Goal: Task Accomplishment & Management: Use online tool/utility

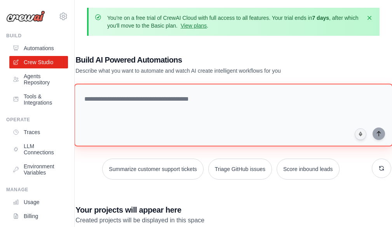
click at [114, 111] on textarea at bounding box center [233, 115] width 319 height 63
paste textarea "**********"
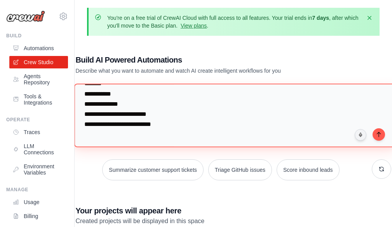
scroll to position [540, 0]
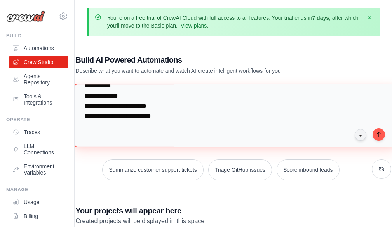
drag, startPoint x: 106, startPoint y: 104, endPoint x: 166, endPoint y: 108, distance: 60.8
click at [166, 108] on textarea at bounding box center [235, 115] width 322 height 63
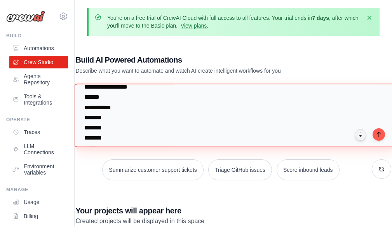
scroll to position [384, 0]
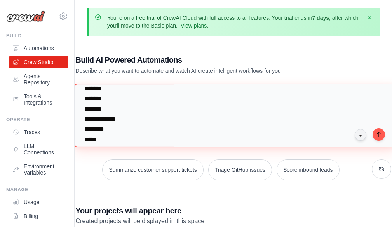
click at [95, 119] on textarea at bounding box center [235, 115] width 322 height 63
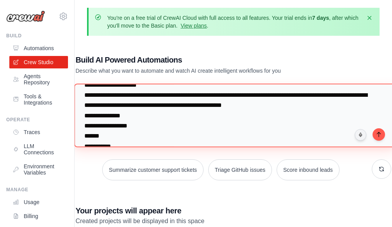
scroll to position [306, 0]
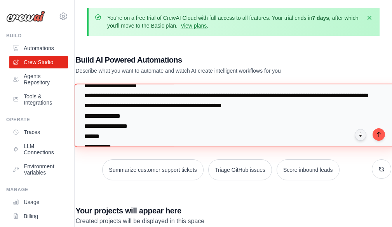
click at [135, 114] on textarea at bounding box center [235, 115] width 322 height 63
click at [142, 110] on textarea at bounding box center [235, 115] width 322 height 63
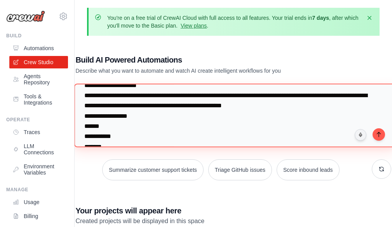
click at [142, 110] on textarea at bounding box center [235, 115] width 322 height 63
click at [143, 117] on textarea at bounding box center [235, 115] width 322 height 63
click at [88, 97] on textarea at bounding box center [235, 115] width 322 height 63
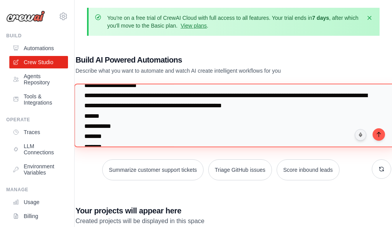
click at [88, 97] on textarea at bounding box center [235, 115] width 322 height 63
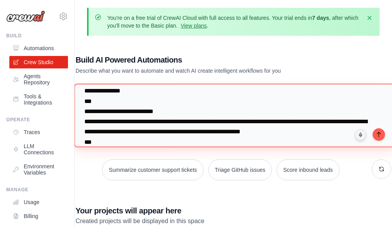
scroll to position [229, 0]
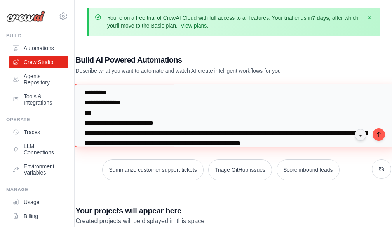
click at [93, 131] on textarea at bounding box center [235, 115] width 322 height 63
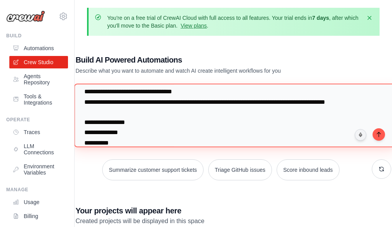
scroll to position [39, 0]
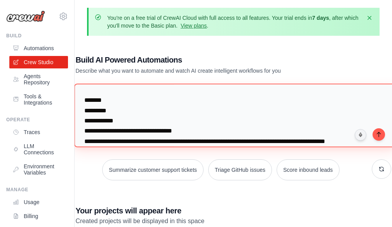
click at [113, 122] on textarea at bounding box center [235, 115] width 322 height 63
type textarea "**********"
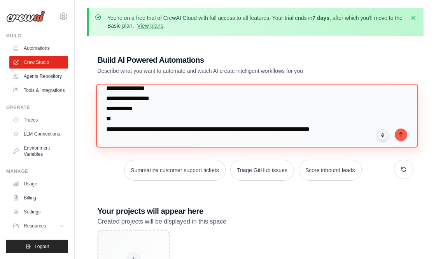
scroll to position [0, 0]
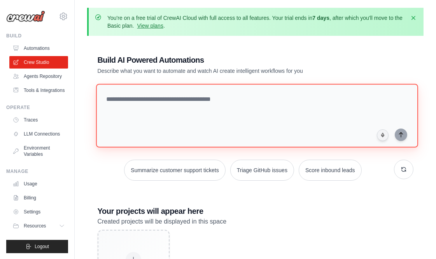
drag, startPoint x: 228, startPoint y: 115, endPoint x: 228, endPoint y: 101, distance: 14.4
click at [228, 111] on textarea at bounding box center [257, 115] width 322 height 63
paste textarea "**********"
type textarea "**********"
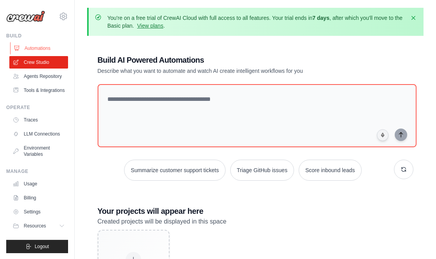
click at [41, 47] on link "Automations" at bounding box center [39, 48] width 59 height 12
click at [26, 42] on link "Automations" at bounding box center [39, 48] width 59 height 12
click at [26, 41] on div "Build Automations Crew Studio Agents Repository Tools & Integrations" at bounding box center [37, 65] width 62 height 64
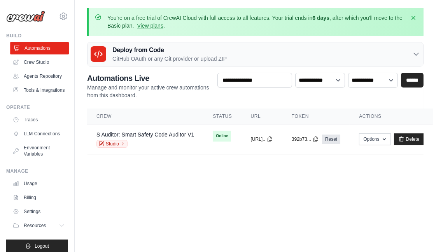
click at [28, 51] on link "Automations" at bounding box center [39, 48] width 59 height 12
click at [38, 69] on ul "Automations Crew Studio Agents Repository Tools & Integrations" at bounding box center [38, 69] width 59 height 54
click at [38, 56] on link "Crew Studio" at bounding box center [39, 62] width 59 height 12
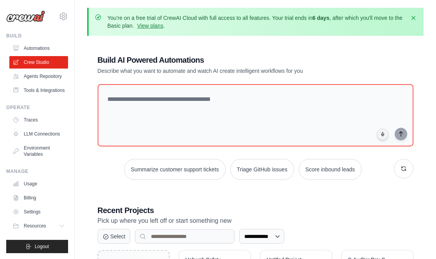
click at [196, 106] on textarea at bounding box center [256, 115] width 316 height 62
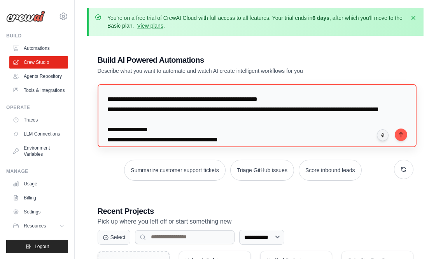
scroll to position [512, 0]
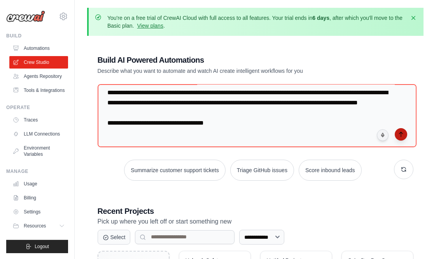
type textarea "**********"
click at [404, 133] on button "submit" at bounding box center [401, 134] width 12 height 12
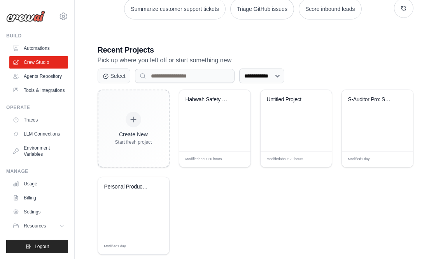
scroll to position [173, 0]
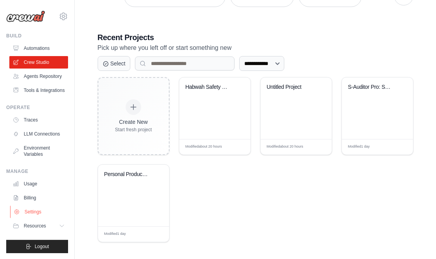
click at [34, 207] on link "Settings" at bounding box center [39, 211] width 59 height 12
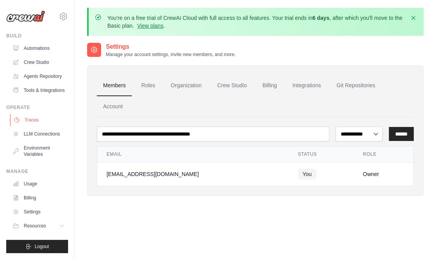
click at [36, 123] on link "Traces" at bounding box center [39, 120] width 59 height 12
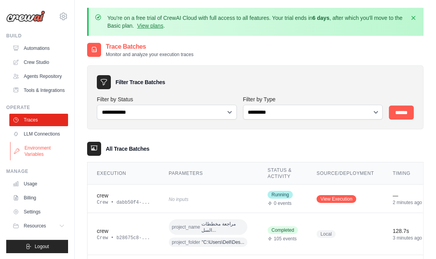
click at [40, 149] on link "Environment Variables" at bounding box center [39, 151] width 59 height 19
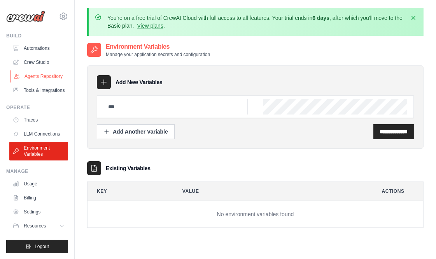
click at [34, 79] on link "Agents Repository" at bounding box center [39, 76] width 59 height 12
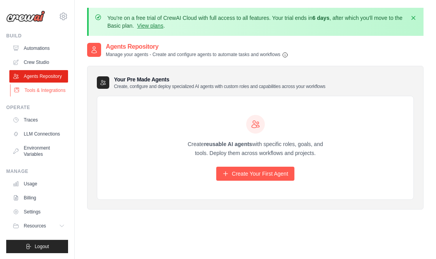
click at [50, 94] on link "Tools & Integrations" at bounding box center [39, 90] width 59 height 12
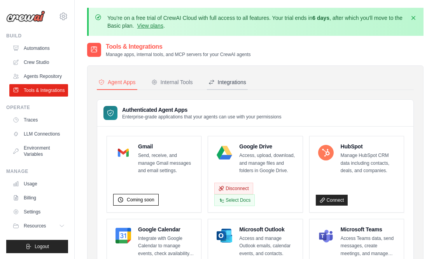
click at [236, 78] on div "Integrations" at bounding box center [227, 82] width 38 height 8
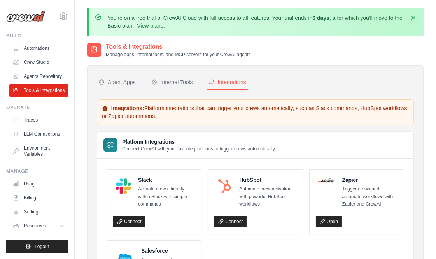
click at [37, 69] on ul "Automations Crew Studio Agents Repository Tools & Integrations" at bounding box center [38, 69] width 59 height 54
click at [40, 75] on link "Agents Repository" at bounding box center [39, 76] width 59 height 12
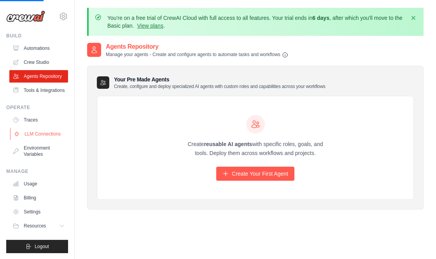
click at [41, 137] on link "LLM Connections" at bounding box center [39, 134] width 59 height 12
click at [41, 135] on link "LLM Connections" at bounding box center [38, 134] width 59 height 12
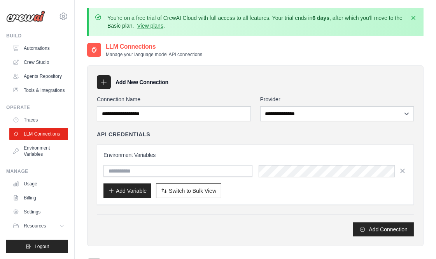
click at [101, 81] on icon at bounding box center [104, 82] width 8 height 8
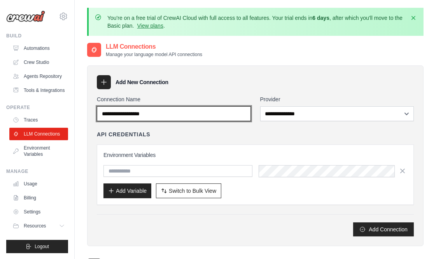
click at [161, 114] on input "Connection Name" at bounding box center [174, 113] width 154 height 15
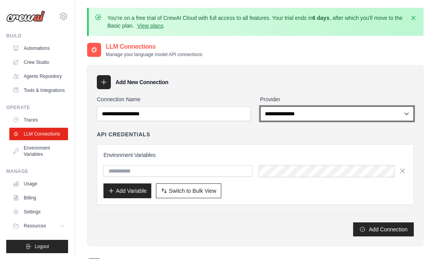
click at [292, 111] on select "**********" at bounding box center [337, 113] width 154 height 15
click at [294, 110] on select "**********" at bounding box center [337, 113] width 154 height 15
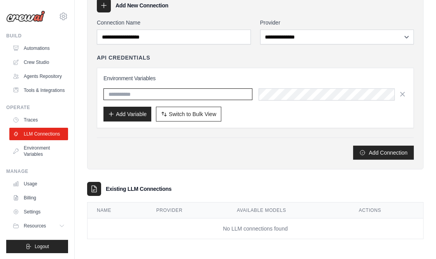
click at [129, 96] on input "text" at bounding box center [177, 94] width 149 height 12
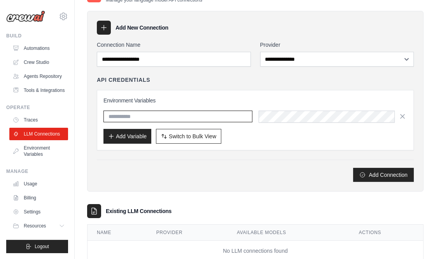
scroll to position [33, 0]
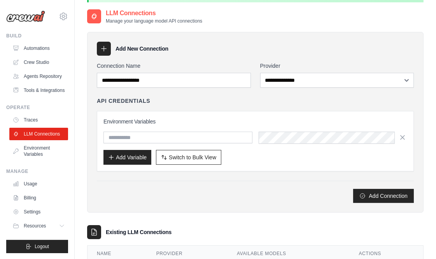
click at [129, 101] on h4 "API Credentials" at bounding box center [123, 101] width 53 height 8
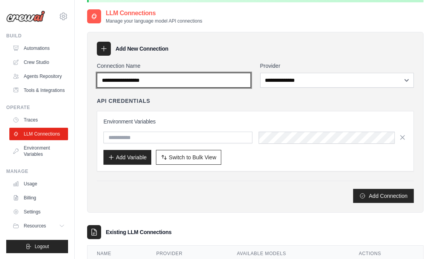
click at [131, 80] on input "Connection Name" at bounding box center [174, 80] width 154 height 15
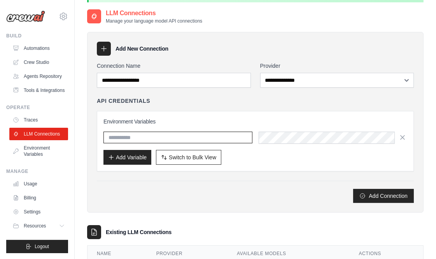
click at [215, 137] on input "text" at bounding box center [177, 137] width 149 height 12
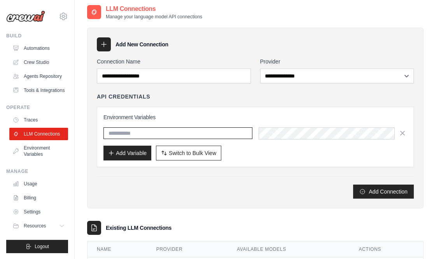
scroll to position [0, 0]
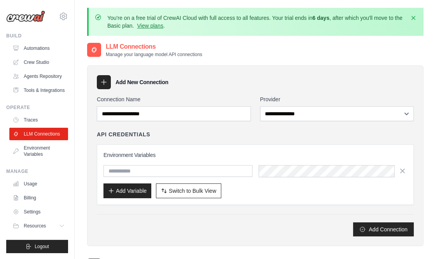
drag, startPoint x: 105, startPoint y: 77, endPoint x: 105, endPoint y: 84, distance: 7.4
click at [105, 77] on div at bounding box center [104, 82] width 14 height 14
click at [106, 84] on icon at bounding box center [104, 82] width 8 height 8
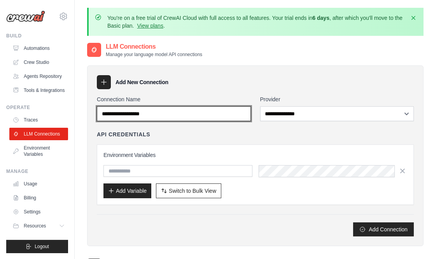
click at [118, 115] on input "Connection Name" at bounding box center [174, 113] width 154 height 15
type input "*"
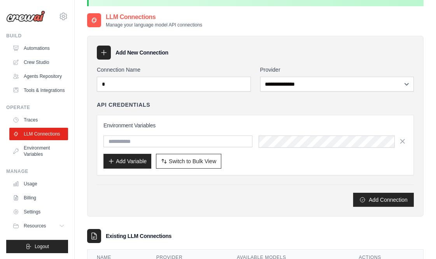
scroll to position [77, 0]
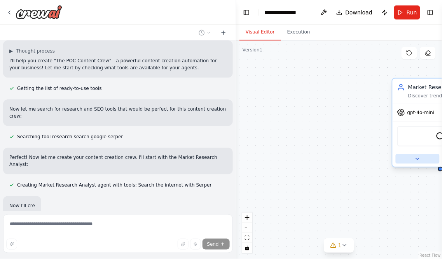
scroll to position [370, 0]
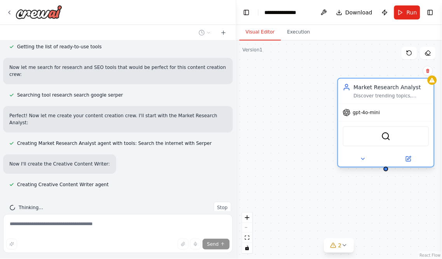
drag, startPoint x: 411, startPoint y: 142, endPoint x: 331, endPoint y: 142, distance: 80.1
click at [343, 142] on div "SerperDevTool" at bounding box center [386, 136] width 86 height 20
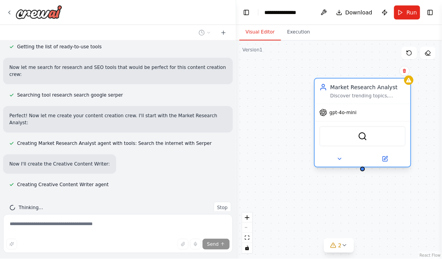
click at [339, 164] on div at bounding box center [363, 159] width 96 height 16
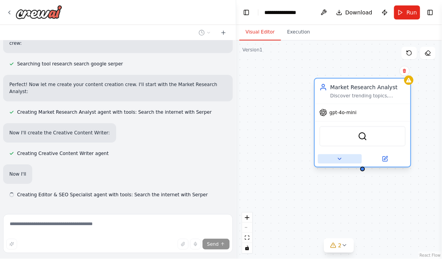
scroll to position [411, 0]
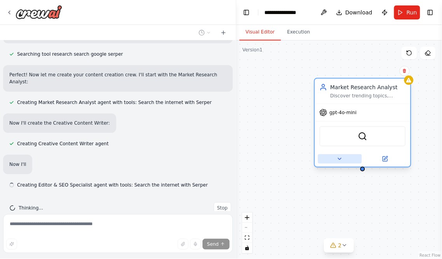
click at [341, 158] on icon at bounding box center [340, 159] width 6 height 6
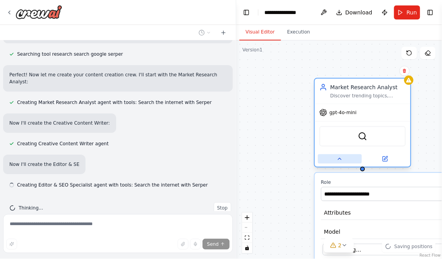
click at [341, 158] on div "**********" at bounding box center [339, 149] width 206 height 218
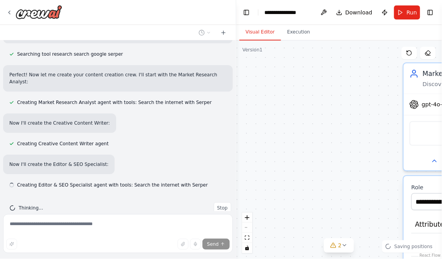
click at [341, 158] on div "**********" at bounding box center [339, 149] width 206 height 218
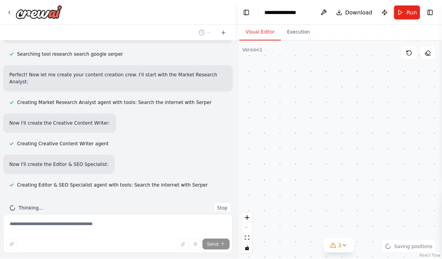
click at [341, 157] on div "**********" at bounding box center [339, 149] width 206 height 218
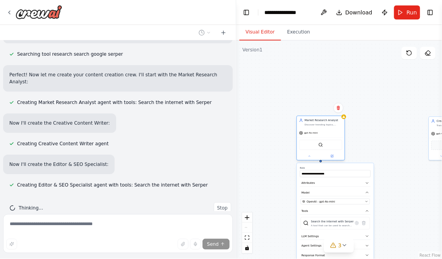
drag, startPoint x: 387, startPoint y: 148, endPoint x: 314, endPoint y: 148, distance: 72.7
click at [314, 148] on div "SerperDevTool" at bounding box center [320, 145] width 43 height 10
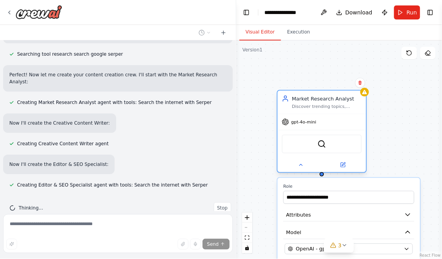
click at [296, 125] on div "gpt-4o-mini" at bounding box center [299, 121] width 35 height 7
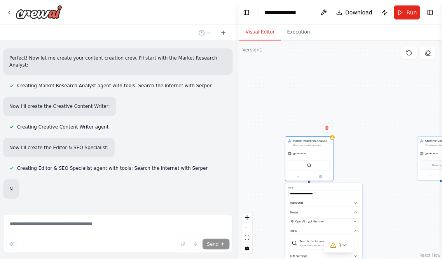
scroll to position [452, 0]
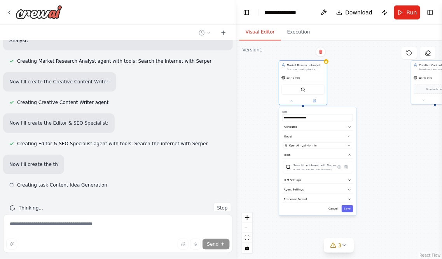
drag, startPoint x: 276, startPoint y: 201, endPoint x: 257, endPoint y: 91, distance: 110.9
click at [257, 93] on div "**********" at bounding box center [339, 149] width 206 height 218
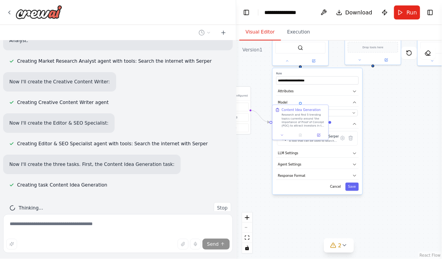
drag, startPoint x: 338, startPoint y: 134, endPoint x: 230, endPoint y: 152, distance: 108.7
click at [230, 152] on div "🚀 فريق الأحلام لإنشاء المحتوى لمشروعك (The POC Content Crew) 🚀 هاد الفريق مهمته…" at bounding box center [221, 129] width 442 height 259
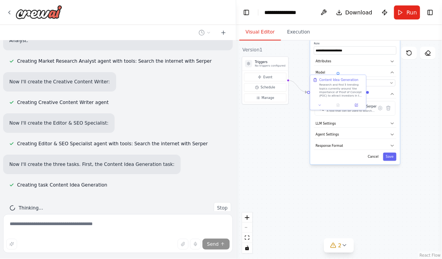
drag, startPoint x: 292, startPoint y: 227, endPoint x: 348, endPoint y: 192, distance: 66.7
click at [349, 192] on div ".deletable-edge-delete-btn { width: 20px; height: 20px; border: 0px solid #ffff…" at bounding box center [339, 149] width 206 height 218
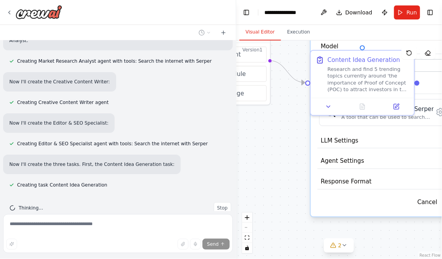
drag, startPoint x: 363, startPoint y: 239, endPoint x: 349, endPoint y: 233, distance: 15.5
click at [359, 239] on div ".deletable-edge-delete-btn { width: 20px; height: 20px; border: 0px solid #ffff…" at bounding box center [339, 149] width 206 height 218
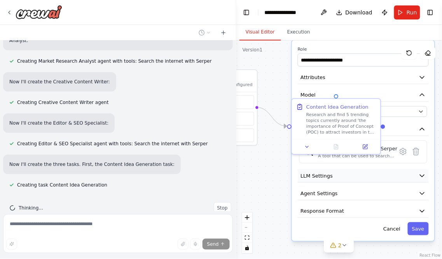
click at [376, 176] on button "LLM Settings" at bounding box center [363, 175] width 131 height 13
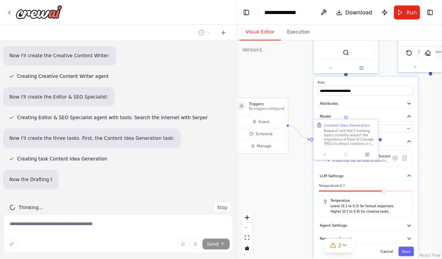
scroll to position [494, 0]
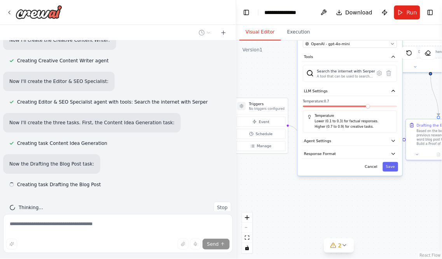
drag, startPoint x: 314, startPoint y: 191, endPoint x: 297, endPoint y: 105, distance: 87.5
click at [298, 107] on div "**********" at bounding box center [350, 84] width 105 height 184
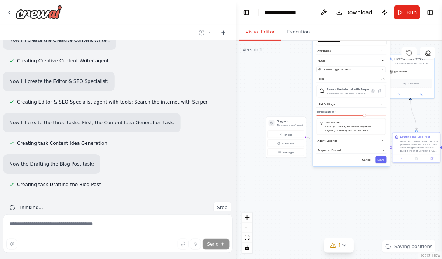
click at [337, 196] on div ".deletable-edge-delete-btn { width: 20px; height: 20px; border: 0px solid #ffff…" at bounding box center [339, 149] width 206 height 218
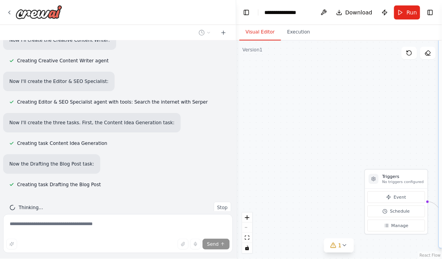
drag, startPoint x: 279, startPoint y: 179, endPoint x: 385, endPoint y: 251, distance: 128.6
click at [390, 255] on div ".deletable-edge-delete-btn { width: 20px; height: 20px; border: 0px solid #ffff…" at bounding box center [339, 149] width 206 height 218
click at [312, 226] on div ".deletable-edge-delete-btn { width: 20px; height: 20px; border: 0px solid #ffff…" at bounding box center [339, 149] width 206 height 218
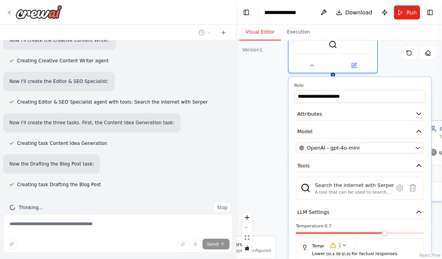
drag, startPoint x: 305, startPoint y: 122, endPoint x: 247, endPoint y: 128, distance: 58.7
click at [224, 129] on div "🚀 فريق الأحلام لإنشاء المحتوى لمشروعك (The POC Content Crew) 🚀 هاد الفريق مهمته…" at bounding box center [221, 129] width 442 height 259
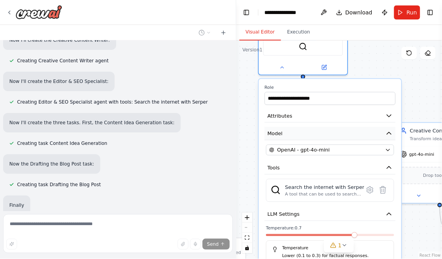
scroll to position [535, 0]
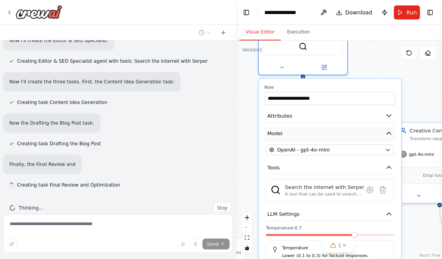
click at [277, 133] on div ".deletable-edge-delete-btn { width: 20px; height: 20px; border: 0px solid #ffff…" at bounding box center [339, 149] width 206 height 218
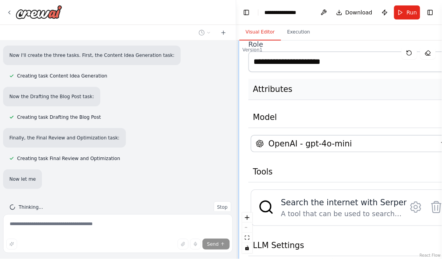
scroll to position [576, 0]
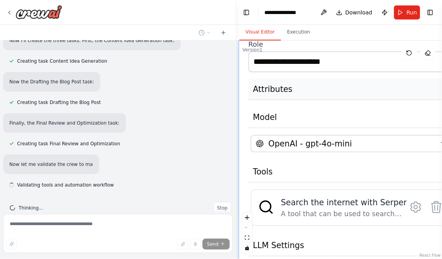
drag, startPoint x: 314, startPoint y: 234, endPoint x: 290, endPoint y: 83, distance: 153.2
click at [290, 83] on button "Attributes" at bounding box center [352, 89] width 208 height 21
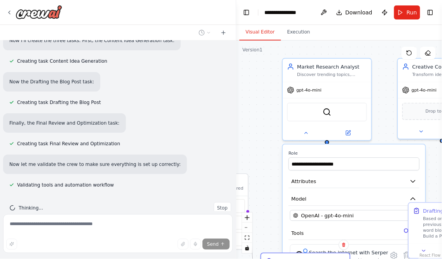
drag, startPoint x: 323, startPoint y: 218, endPoint x: 280, endPoint y: 275, distance: 71.1
click at [280, 258] on html "🚀 فريق الأحلام لإنشاء المحتوى لمشروعك (The POC Content Crew) 🚀 هاد الفريق مهمته…" at bounding box center [221, 129] width 442 height 259
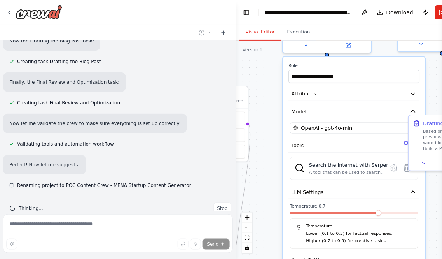
scroll to position [617, 0]
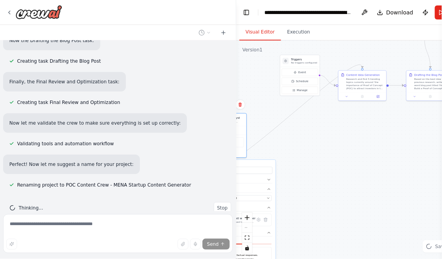
drag, startPoint x: 401, startPoint y: 124, endPoint x: 275, endPoint y: 269, distance: 191.8
click at [275, 258] on html "🚀 فريق الأحلام لإنشاء المحتوى لمشروعك (The POC Content Crew) 🚀 هاد الفريق مهمته…" at bounding box center [221, 129] width 442 height 259
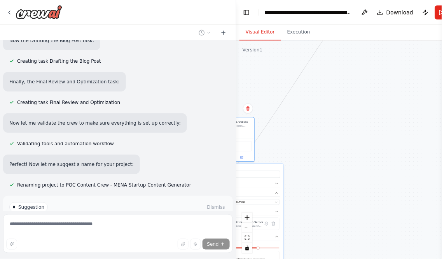
scroll to position [674, 0]
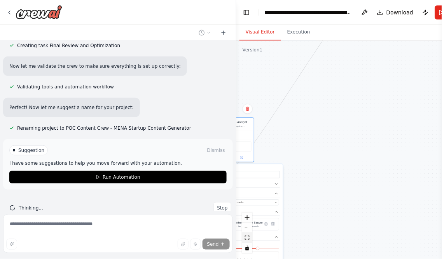
click at [247, 235] on icon "fit view" at bounding box center [247, 237] width 5 height 4
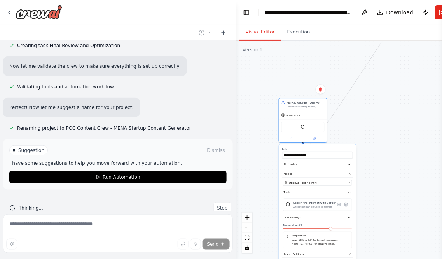
drag, startPoint x: 317, startPoint y: 161, endPoint x: 395, endPoint y: 33, distance: 149.9
click at [395, 33] on div "Visual Editor Execution Version 1 Show Tools Hide Agents .deletable-edge-delete…" at bounding box center [359, 142] width 247 height 234
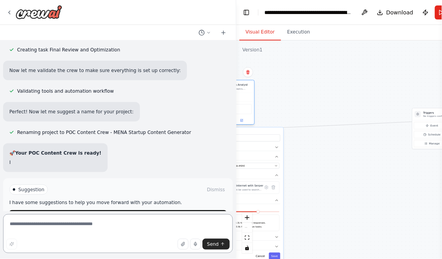
scroll to position [679, 0]
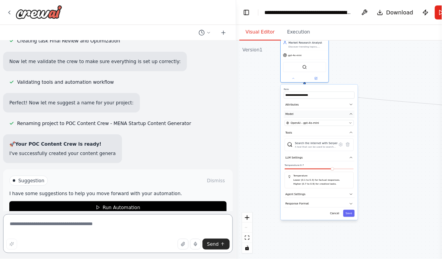
drag, startPoint x: 312, startPoint y: 122, endPoint x: 315, endPoint y: 110, distance: 12.4
click at [313, 62] on div "SerperDevTool" at bounding box center [304, 67] width 43 height 10
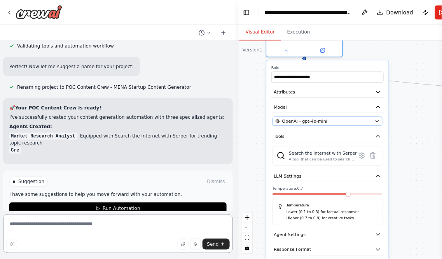
scroll to position [716, 0]
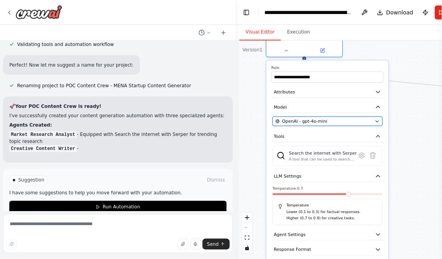
click at [312, 119] on span "OpenAI - gpt-4o-mini" at bounding box center [304, 121] width 45 height 6
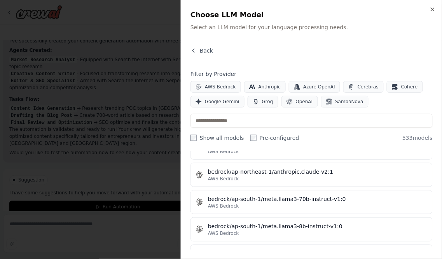
scroll to position [1296, 0]
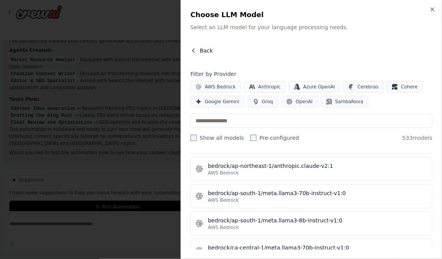
click at [199, 48] on button "Back" at bounding box center [202, 51] width 23 height 8
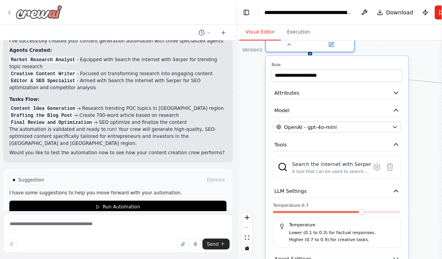
click at [17, 5] on img at bounding box center [39, 12] width 47 height 14
